Goal: Navigation & Orientation: Find specific page/section

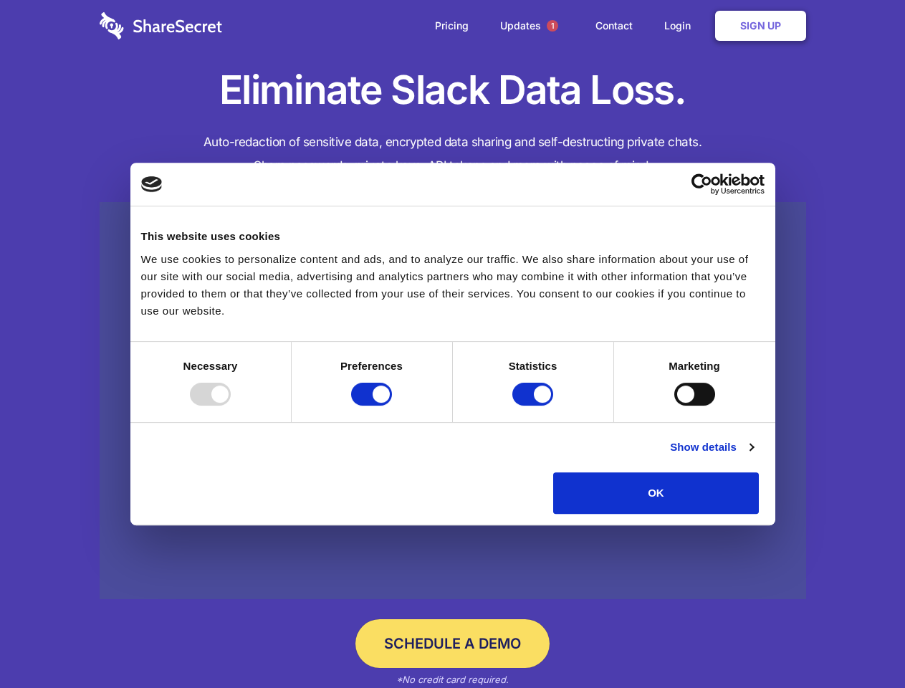
click at [231, 405] on div at bounding box center [210, 394] width 41 height 23
click at [392, 405] on input "Preferences" at bounding box center [371, 394] width 41 height 23
checkbox input "false"
click at [534, 405] on input "Statistics" at bounding box center [532, 394] width 41 height 23
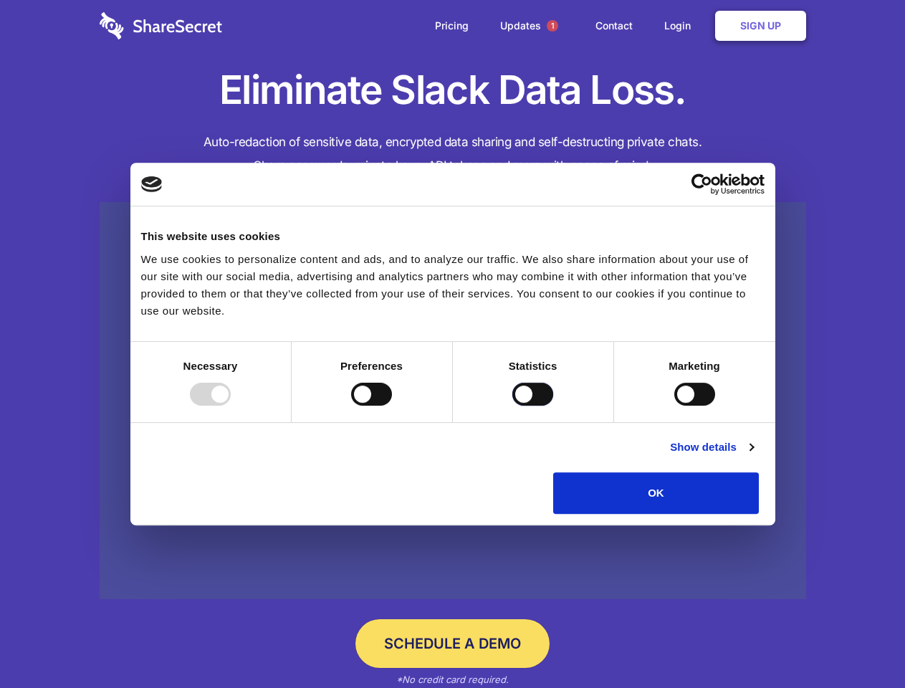
checkbox input "false"
click at [674, 405] on input "Marketing" at bounding box center [694, 394] width 41 height 23
checkbox input "true"
click at [753, 456] on link "Show details" at bounding box center [711, 446] width 83 height 17
click at [0, 0] on div "Necessary 7" at bounding box center [0, 0] width 0 height 0
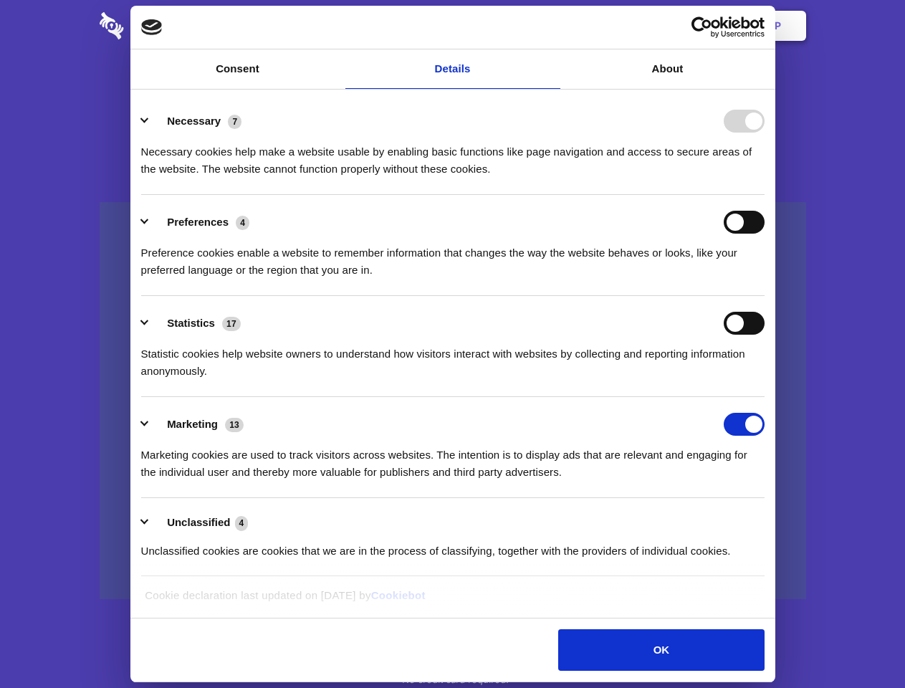
click at [552, 26] on span "1" at bounding box center [552, 25] width 11 height 11
